Goal: Information Seeking & Learning: Learn about a topic

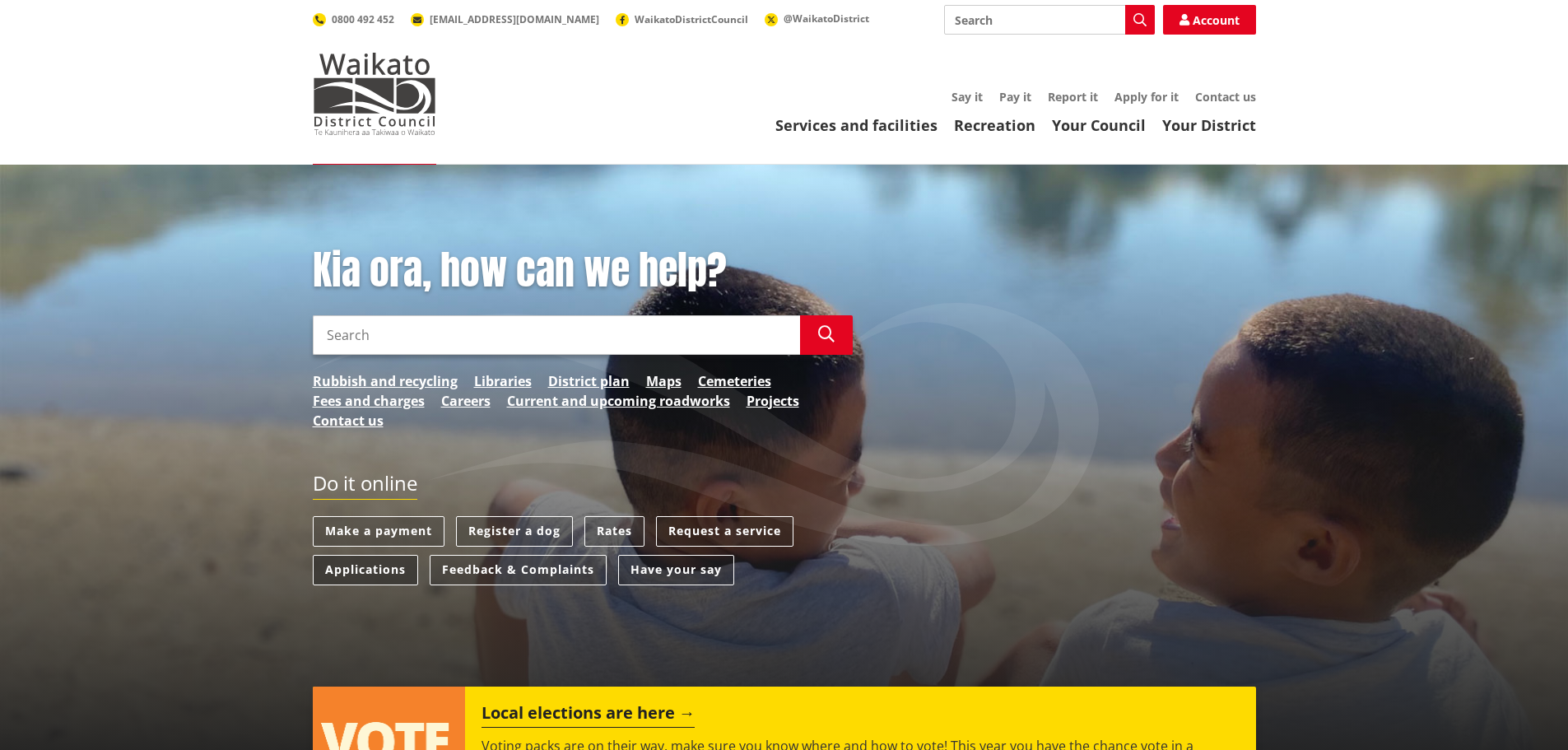
click at [358, 570] on link "Applications" at bounding box center [365, 569] width 106 height 31
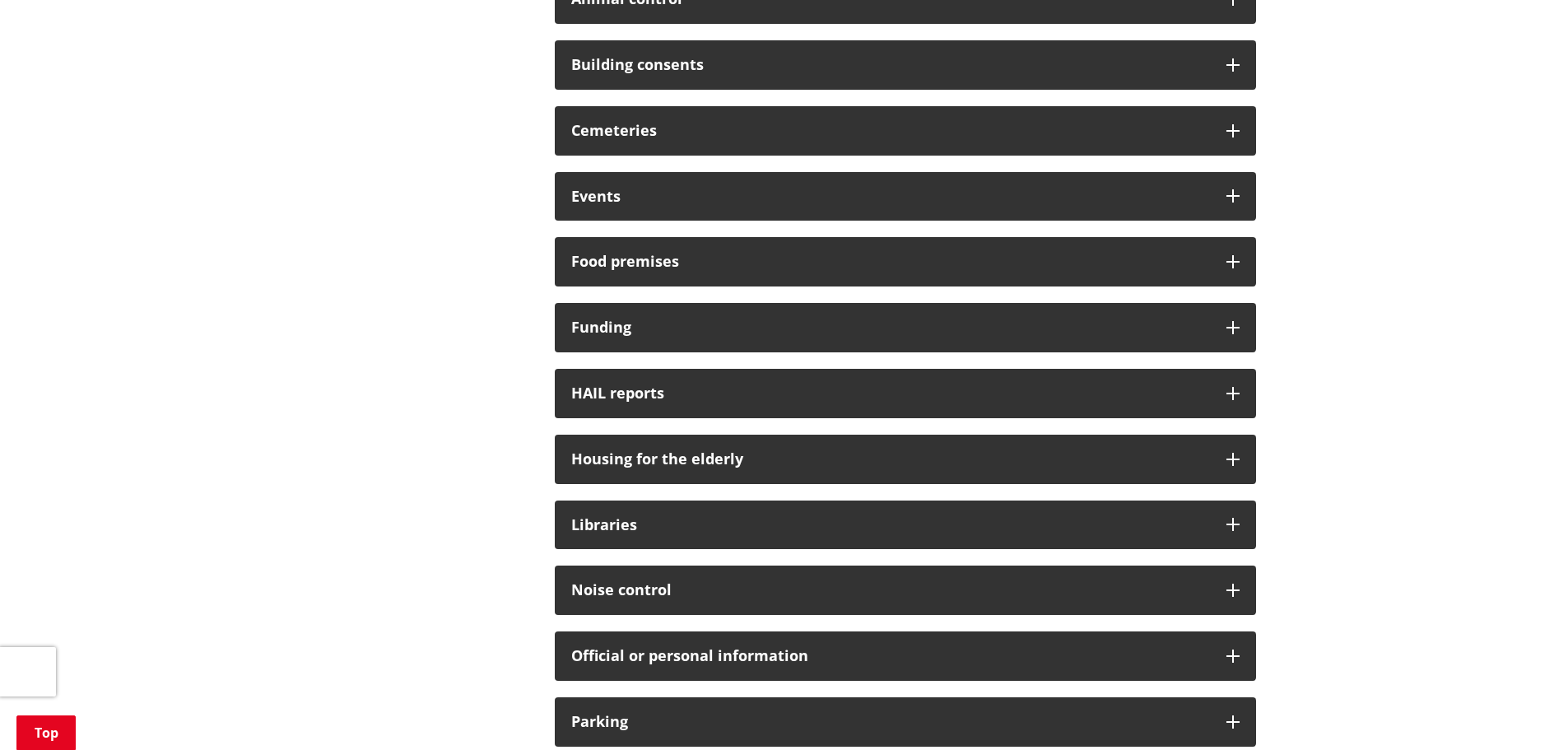
scroll to position [247, 0]
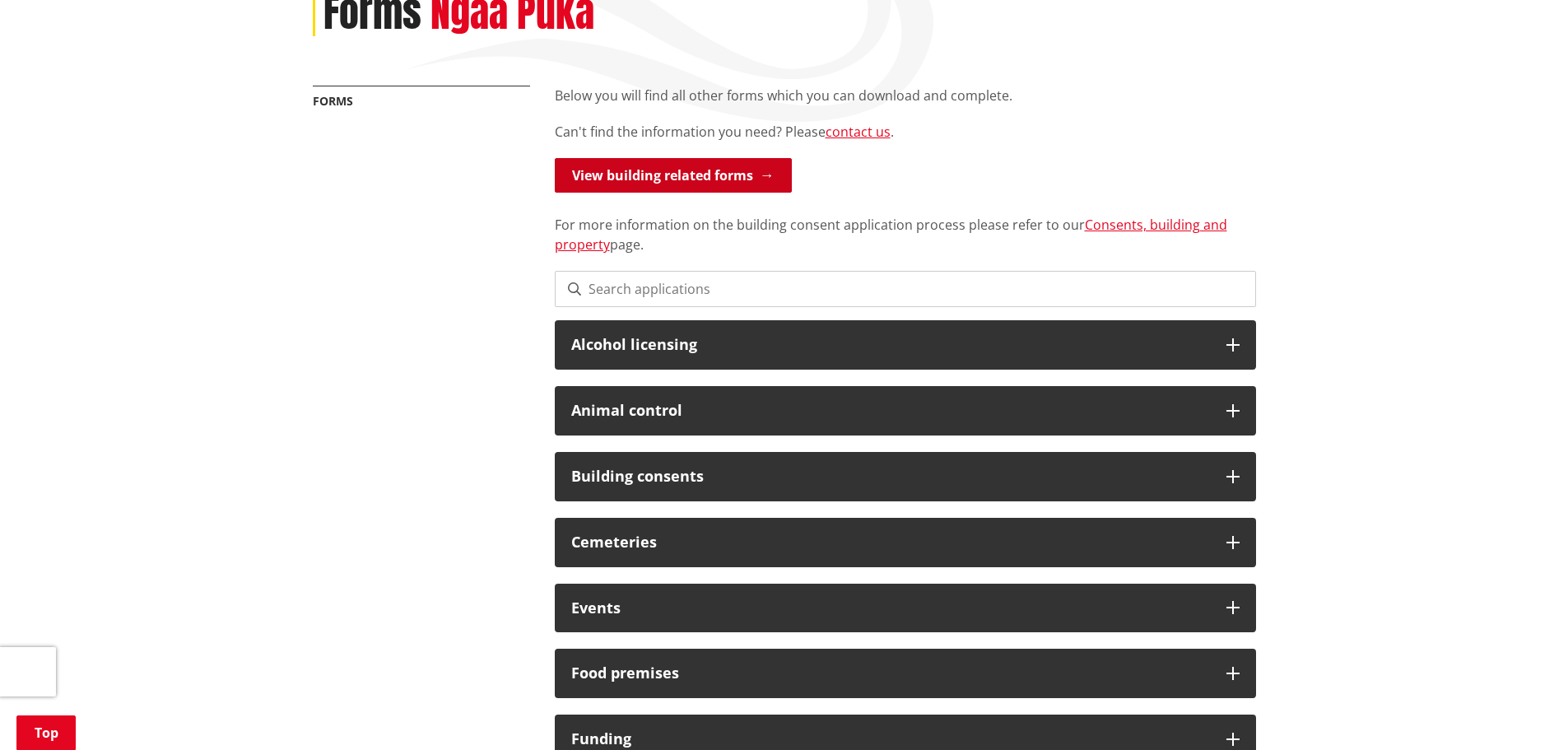
click at [642, 172] on link "View building related forms" at bounding box center [673, 174] width 237 height 34
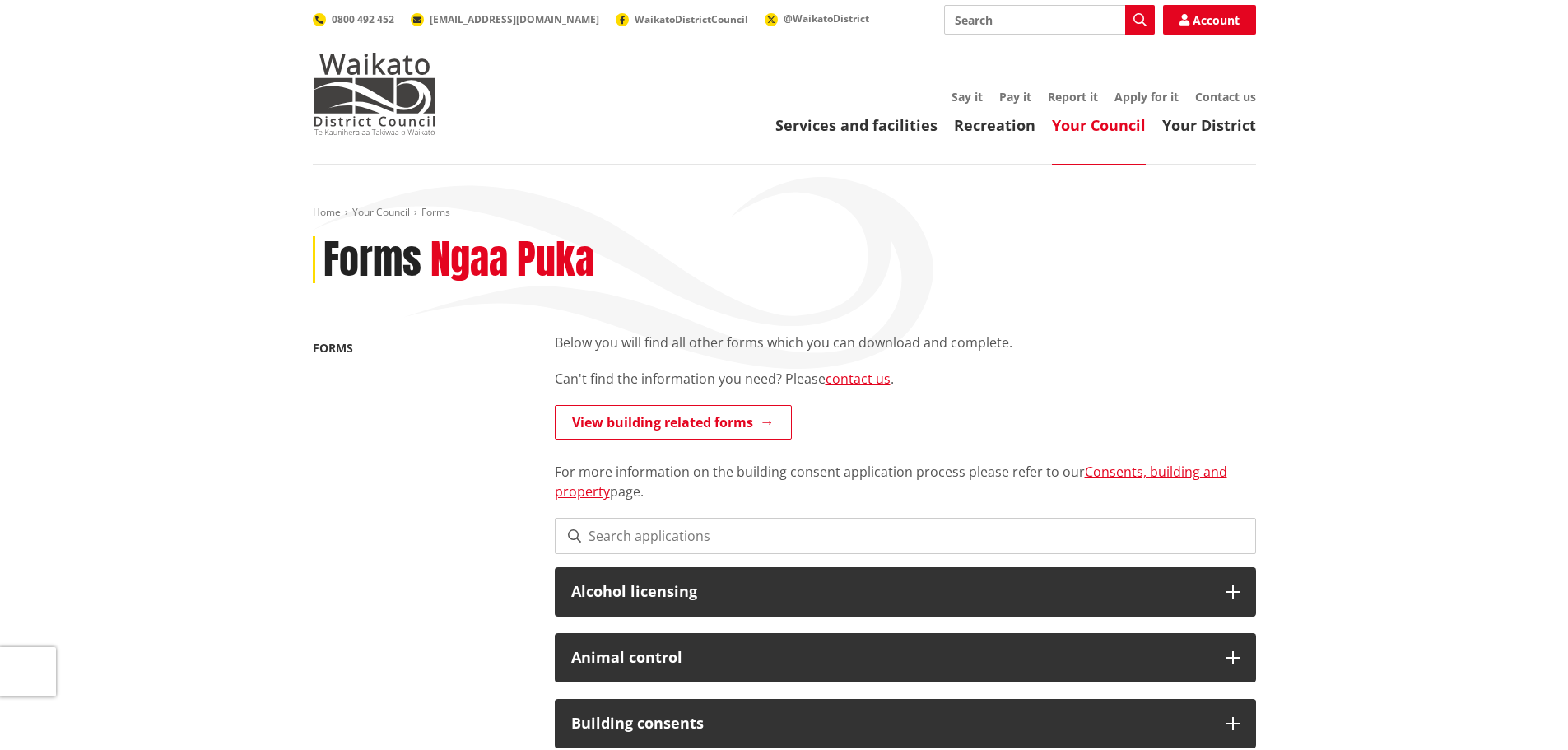
click at [1040, 19] on input "Search" at bounding box center [1049, 19] width 210 height 30
type input "LIM report"
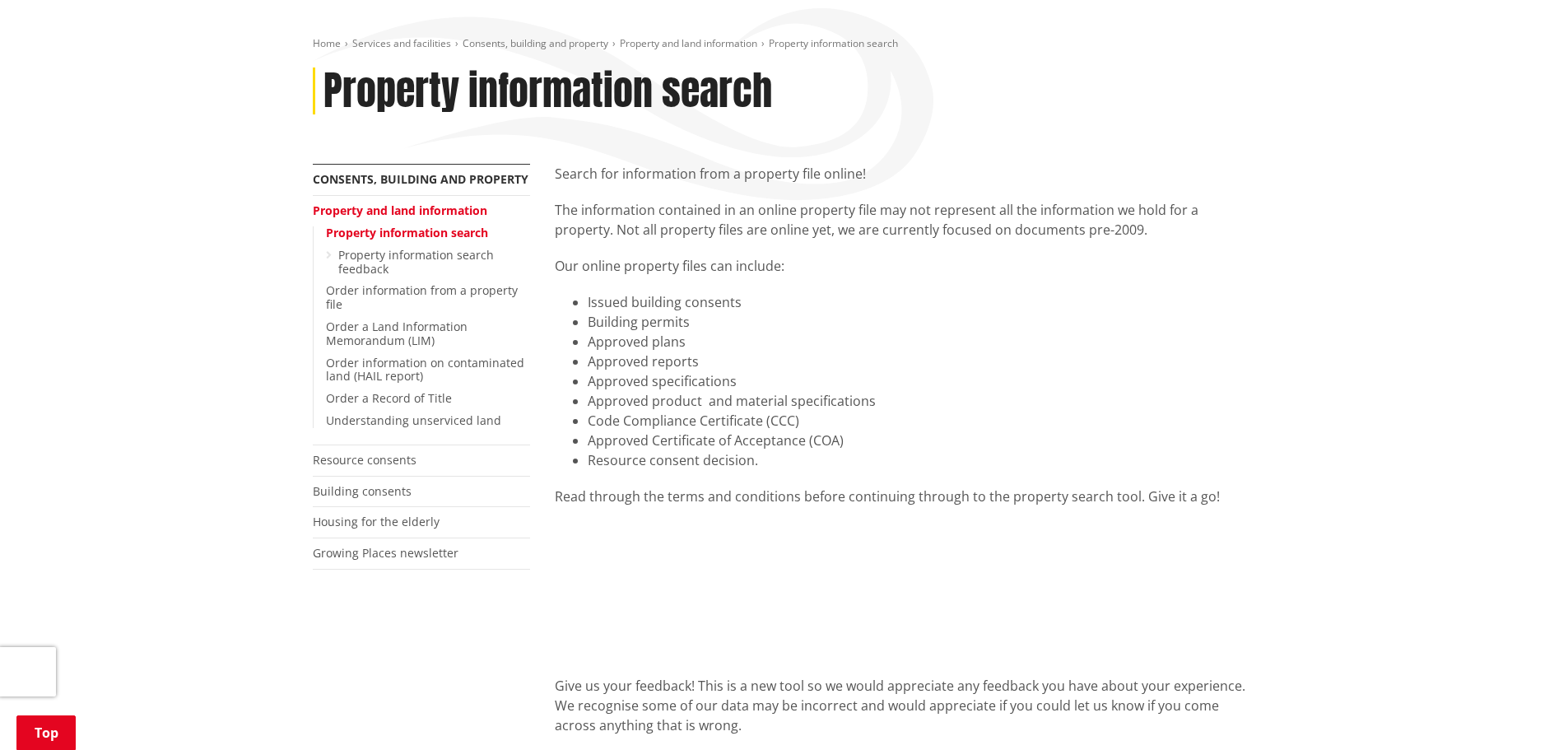
scroll to position [165, 0]
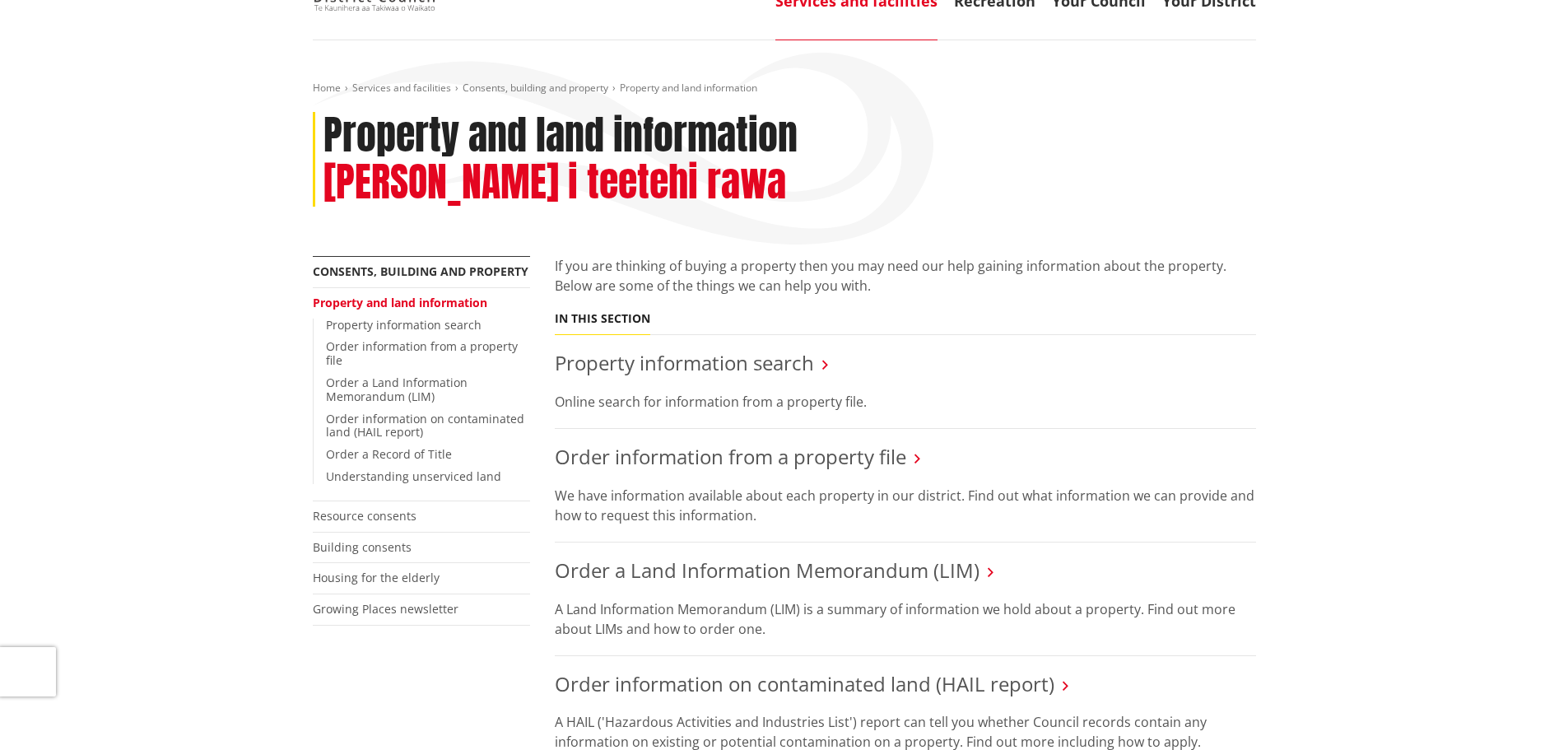
scroll to position [247, 0]
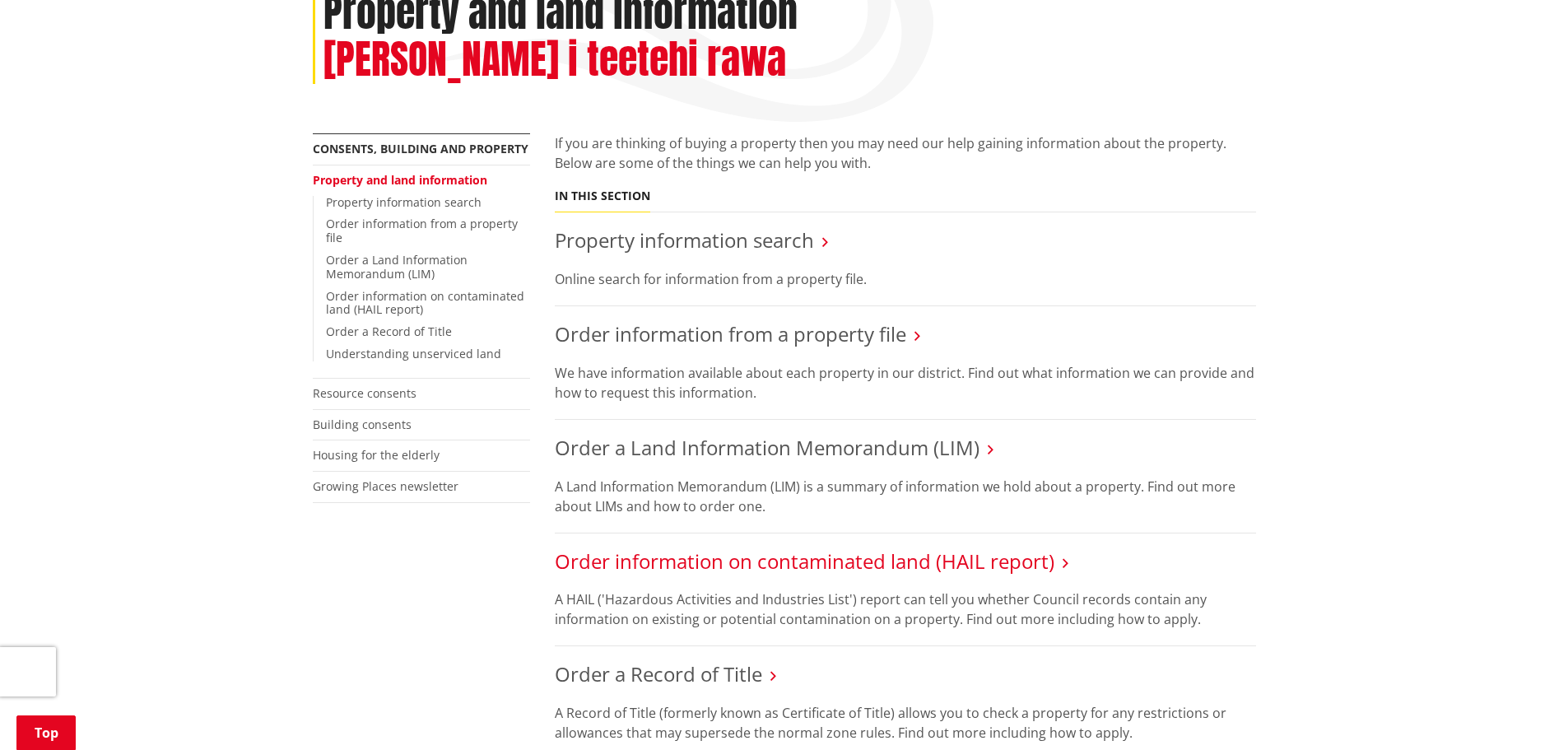
click at [791, 547] on link "Order information on contaminated land (HAIL report)" at bounding box center [804, 560] width 500 height 27
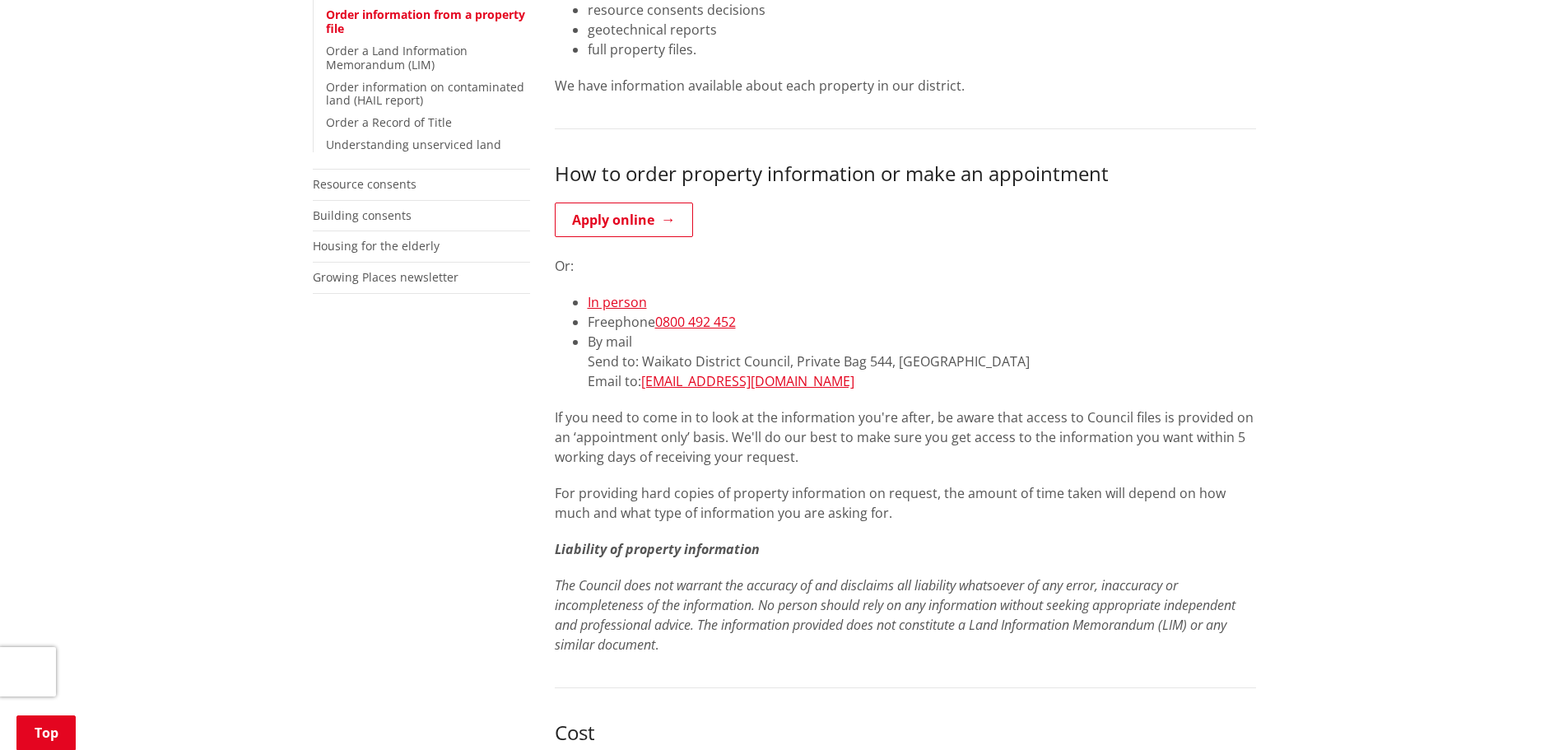
scroll to position [576, 0]
